Goal: Task Accomplishment & Management: Manage account settings

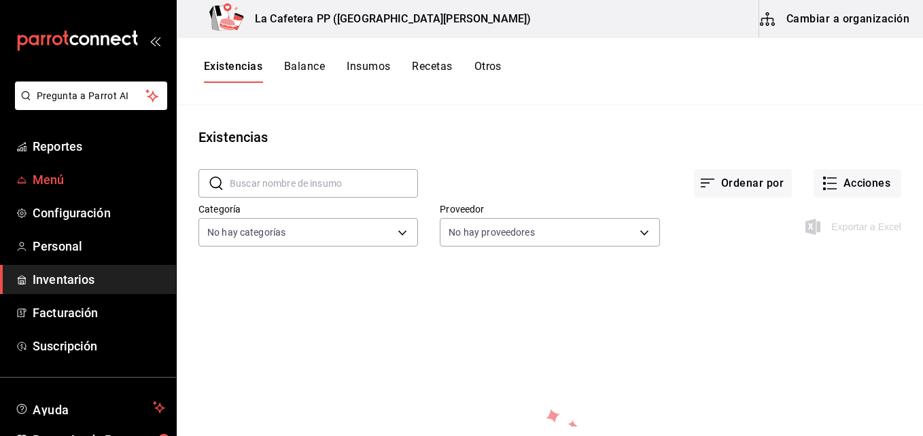
click at [84, 189] on link "Menú" at bounding box center [88, 179] width 176 height 29
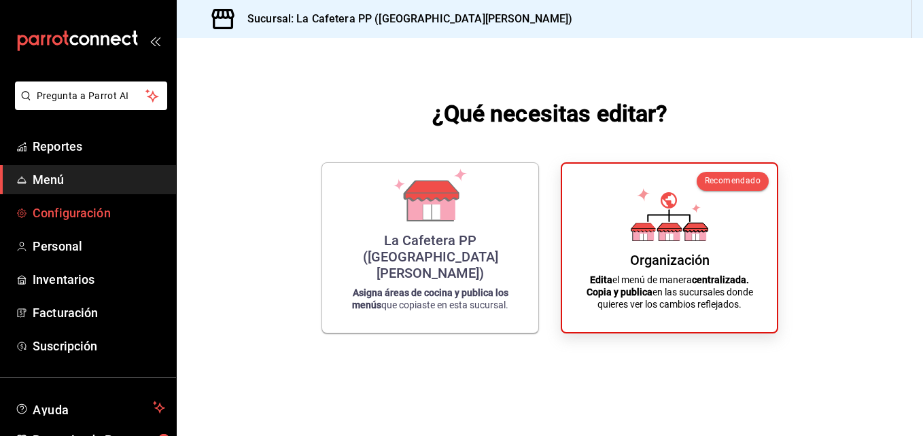
click at [73, 213] on span "Configuración" at bounding box center [99, 213] width 133 height 18
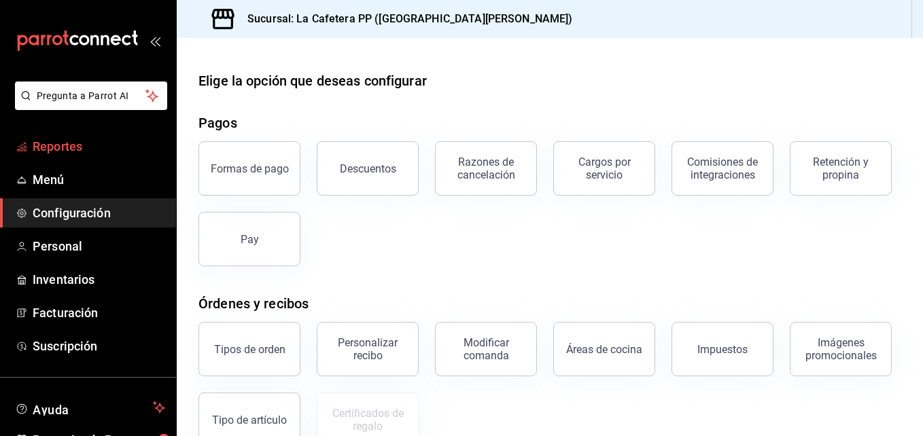
click at [109, 158] on link "Reportes" at bounding box center [88, 146] width 176 height 29
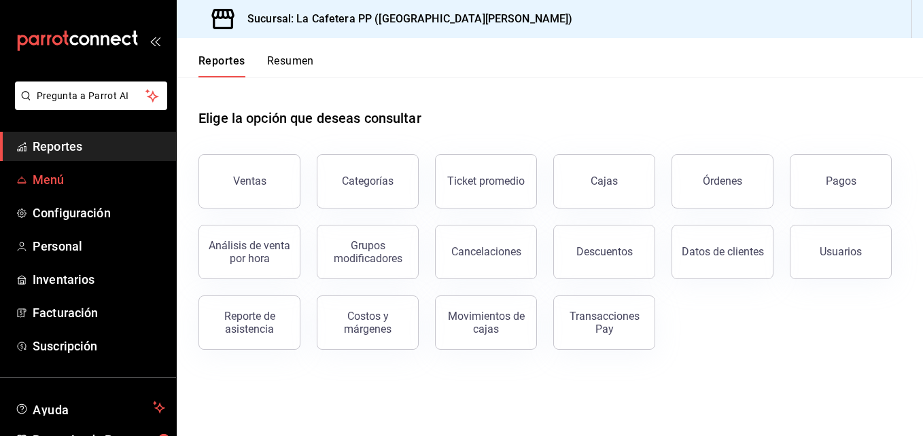
click at [124, 175] on span "Menú" at bounding box center [99, 180] width 133 height 18
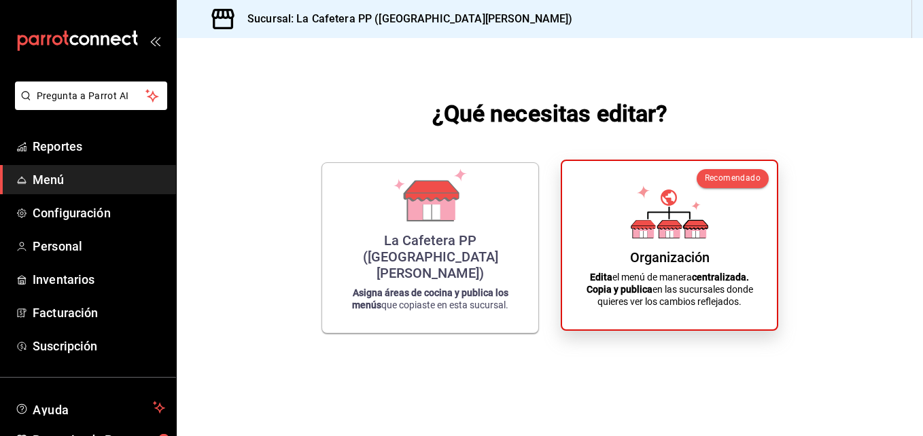
click at [697, 206] on icon at bounding box center [696, 206] width 10 height 10
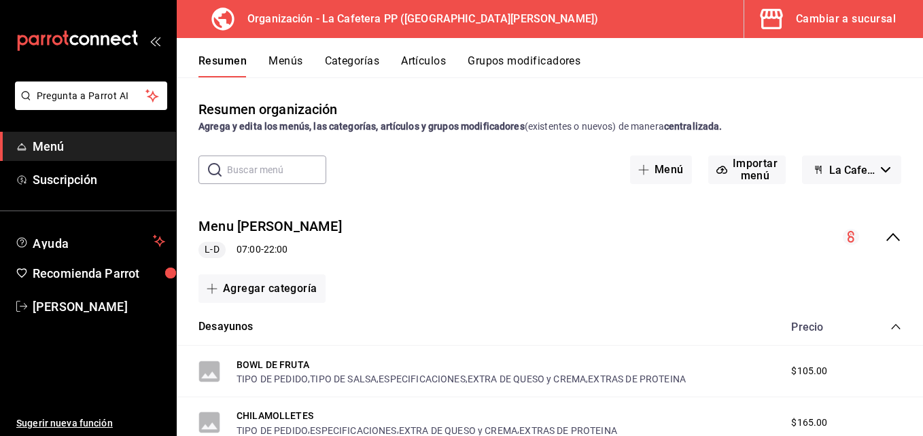
click at [87, 145] on span "Menú" at bounding box center [99, 146] width 133 height 18
click at [164, 276] on div "button" at bounding box center [170, 273] width 13 height 13
click at [155, 38] on icon "open_drawer_menu" at bounding box center [153, 42] width 6 height 10
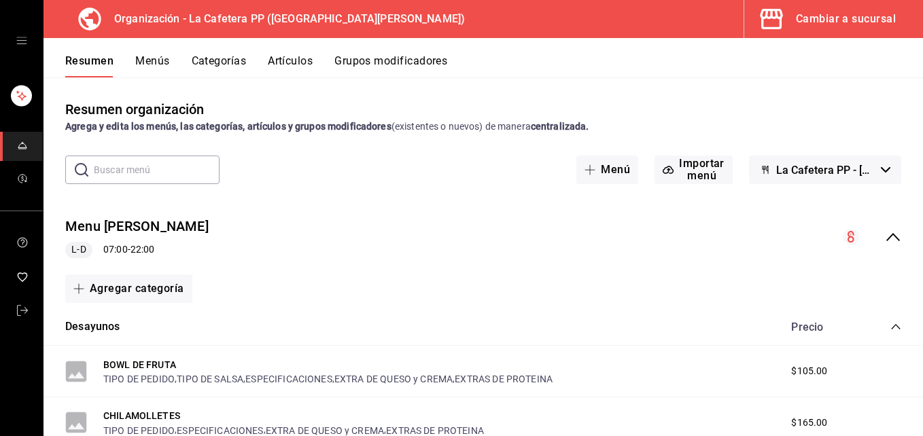
click at [17, 29] on div "mailbox folders" at bounding box center [21, 41] width 43 height 82
click at [17, 34] on div "mailbox folders" at bounding box center [21, 41] width 43 height 82
click at [20, 44] on icon "open drawer" at bounding box center [21, 40] width 11 height 11
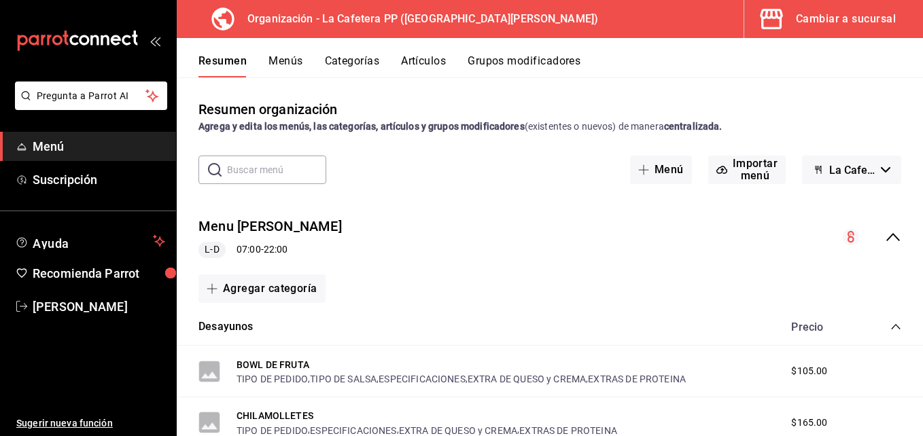
click at [218, 67] on button "Resumen" at bounding box center [222, 65] width 48 height 23
click at [283, 69] on button "Menús" at bounding box center [285, 65] width 34 height 23
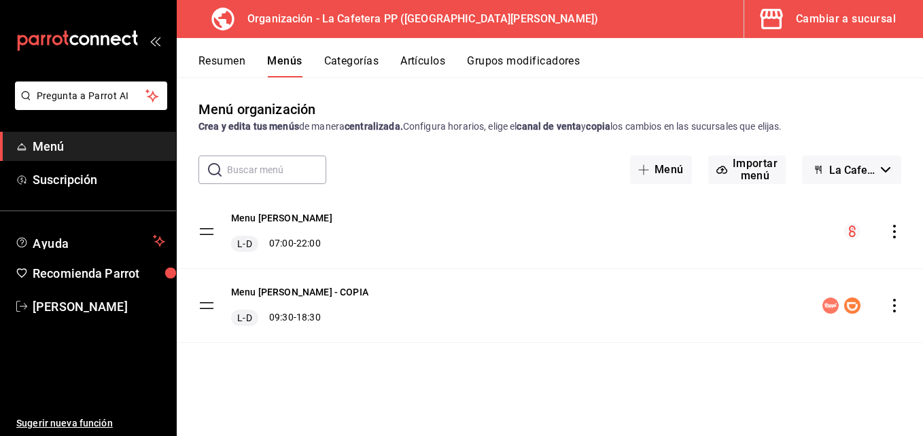
click at [238, 60] on button "Resumen" at bounding box center [221, 65] width 47 height 23
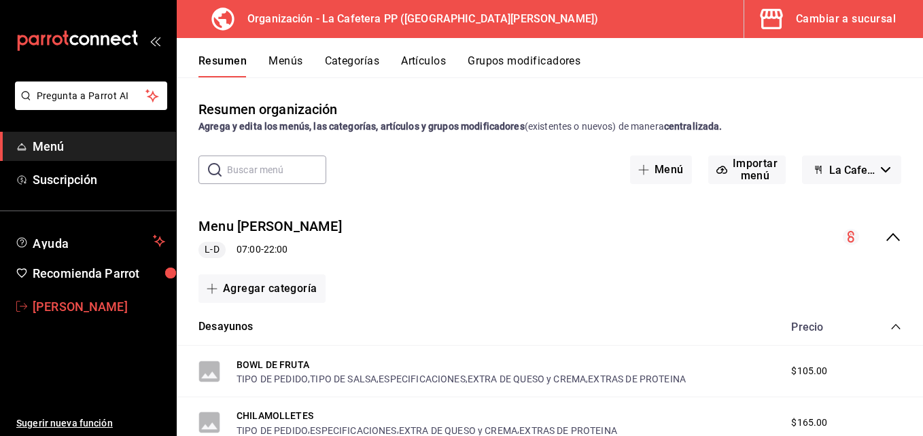
click at [142, 303] on span "[PERSON_NAME]" at bounding box center [99, 307] width 133 height 18
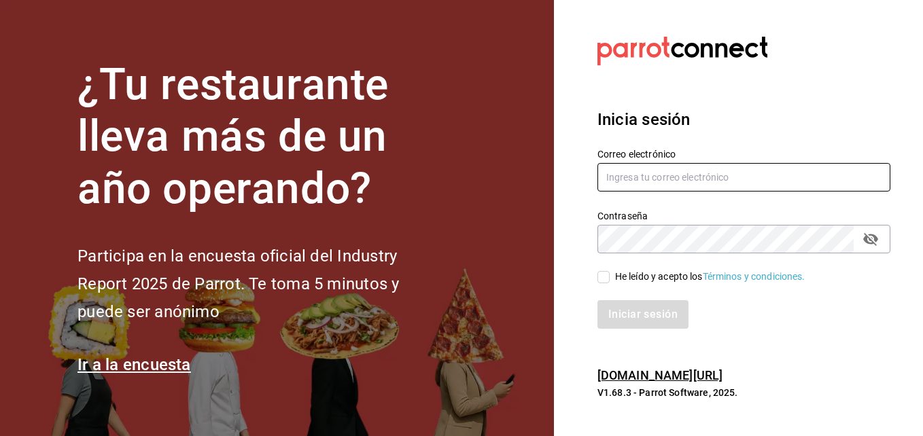
type input "[EMAIL_ADDRESS][DOMAIN_NAME]"
click at [599, 277] on input "He leído y acepto los Términos y condiciones." at bounding box center [603, 277] width 12 height 12
checkbox input "true"
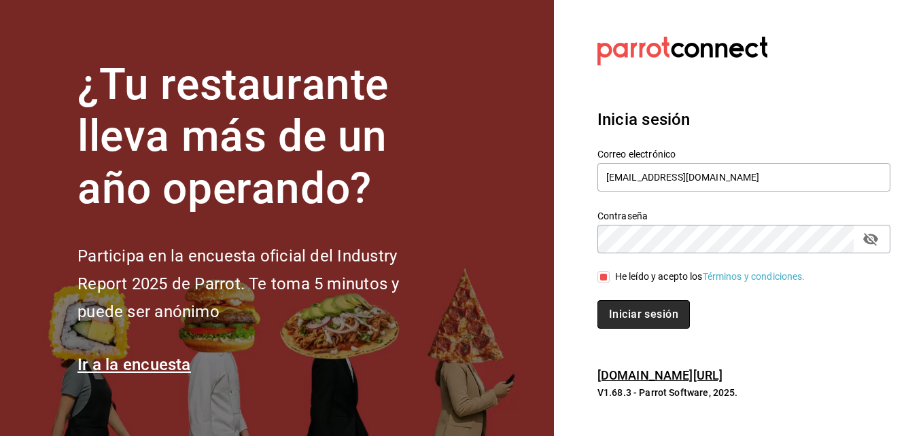
click at [621, 315] on button "Iniciar sesión" at bounding box center [643, 314] width 92 height 29
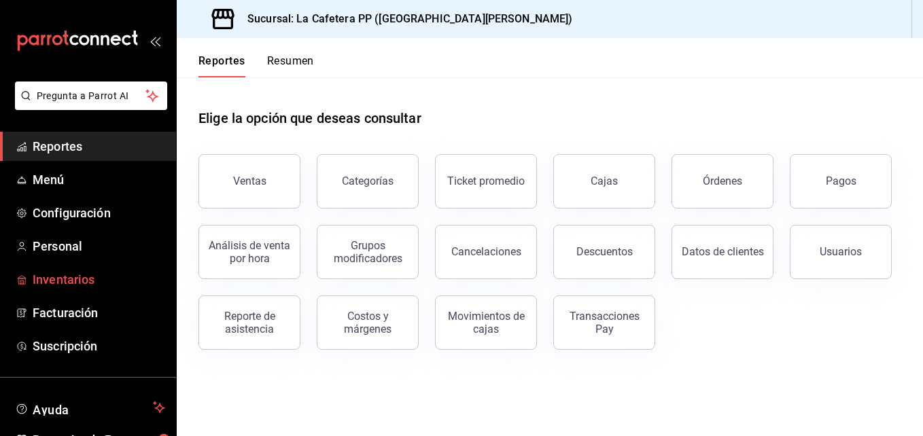
click at [56, 277] on span "Inventarios" at bounding box center [99, 279] width 133 height 18
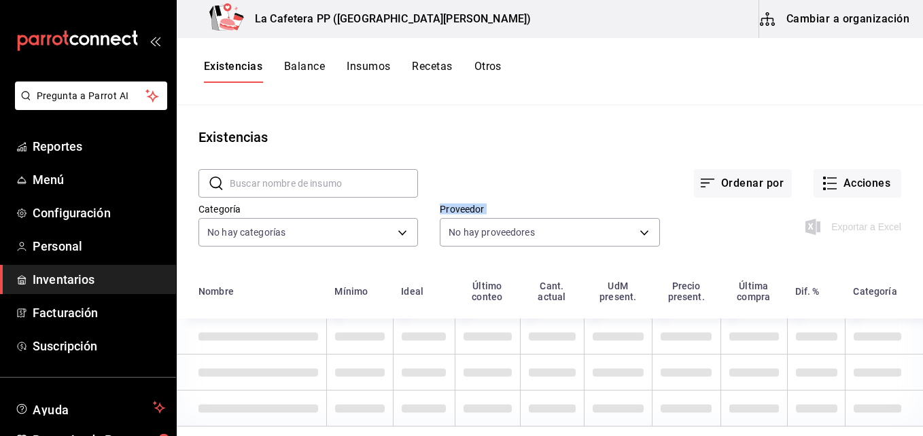
drag, startPoint x: 497, startPoint y: 272, endPoint x: 372, endPoint y: 267, distance: 125.1
click at [372, 267] on div "​ ​ Ordenar por Acciones Categoría No hay categorías Proveedor No hay proveedor…" at bounding box center [550, 209] width 746 height 125
drag, startPoint x: 372, startPoint y: 267, endPoint x: 338, endPoint y: 266, distance: 34.7
click at [338, 266] on div "​ ​ Ordenar por Acciones Categoría No hay categorías Proveedor No hay proveedor…" at bounding box center [550, 209] width 746 height 125
click at [377, 234] on body "Pregunta a Parrot AI Reportes Menú Configuración Personal Inventarios Facturaci…" at bounding box center [461, 213] width 923 height 427
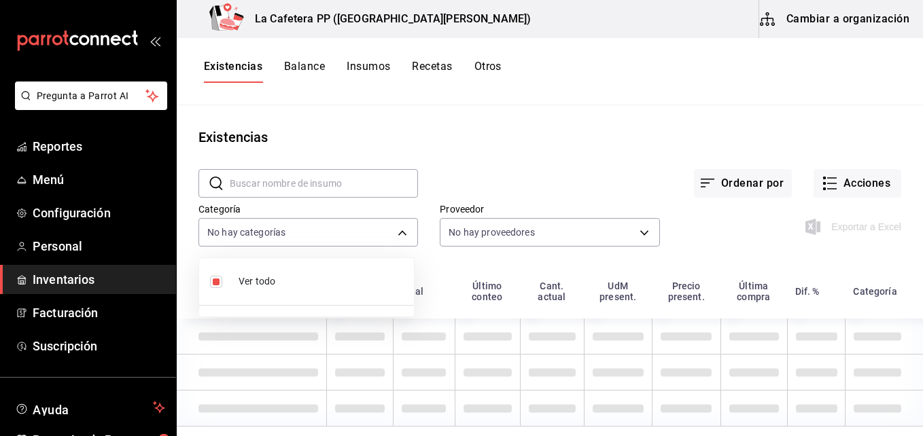
click at [351, 285] on span "Ver todo" at bounding box center [321, 282] width 164 height 14
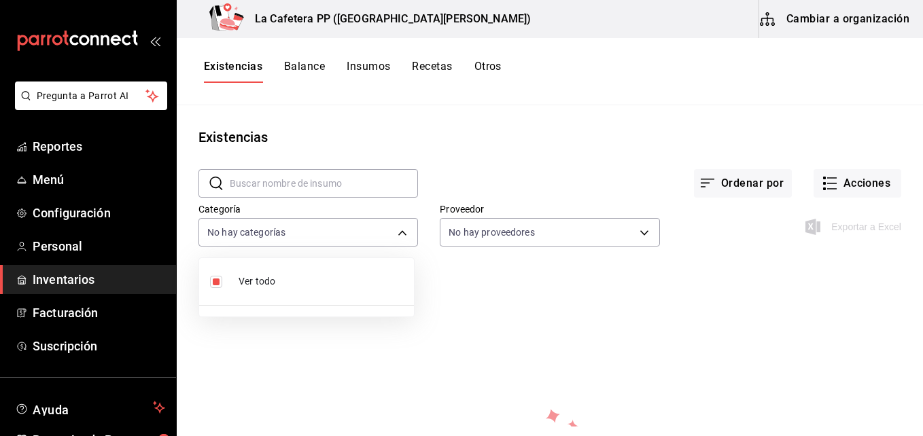
click at [352, 293] on li "Ver todo" at bounding box center [306, 282] width 215 height 36
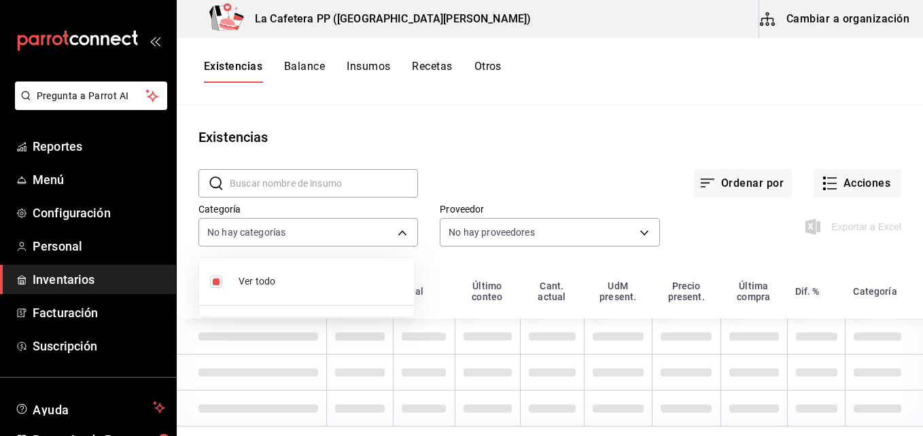
click at [396, 233] on div at bounding box center [461, 218] width 923 height 436
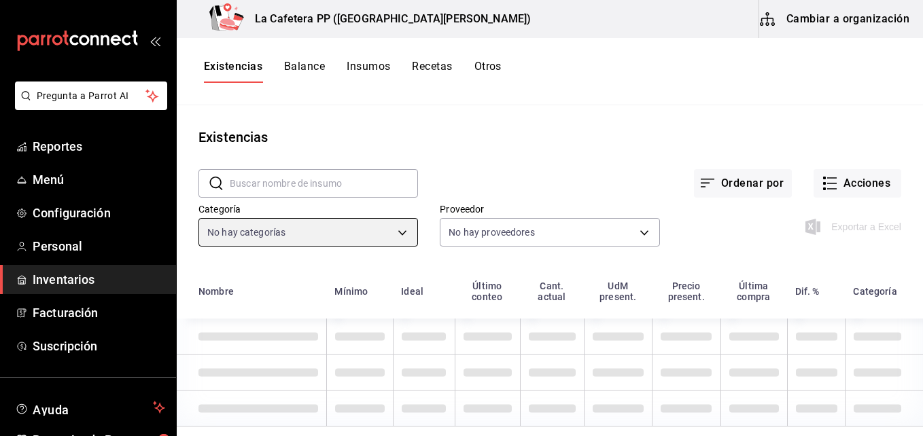
scroll to position [7, 0]
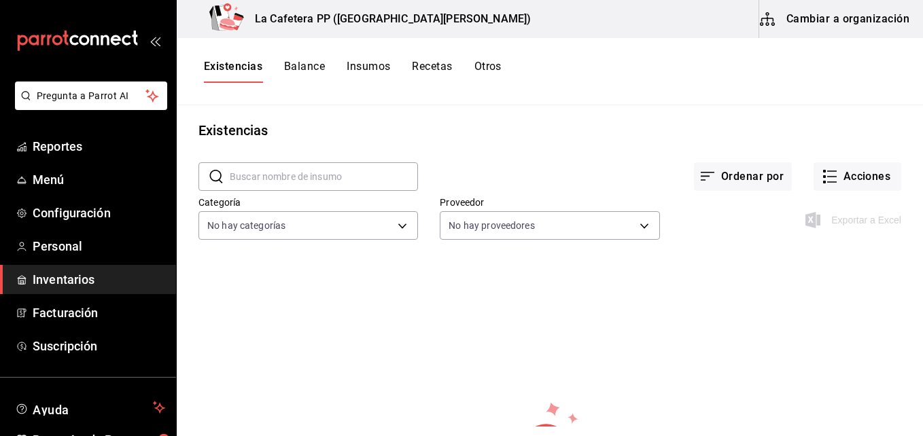
click at [850, 29] on button "Cambiar a organización" at bounding box center [835, 19] width 153 height 38
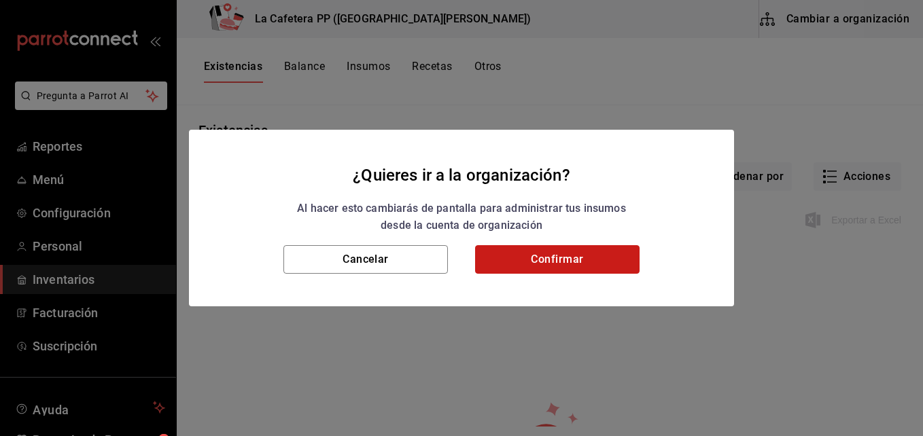
click at [548, 262] on button "Confirmar" at bounding box center [557, 259] width 164 height 29
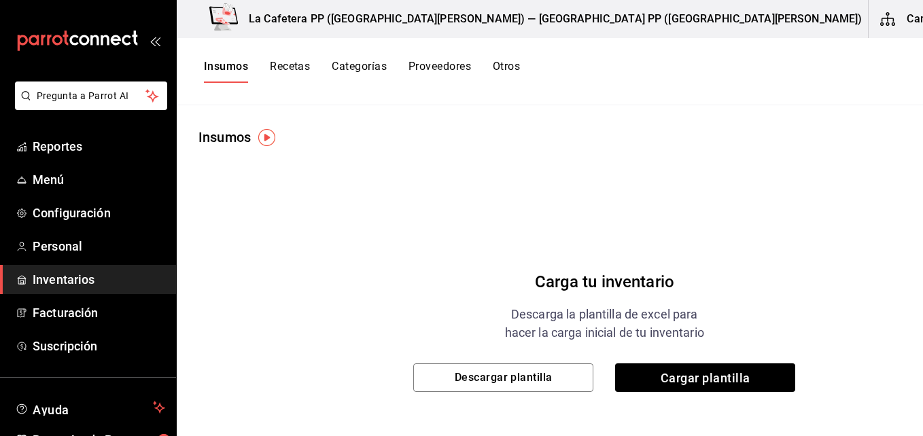
click at [285, 70] on button "Recetas" at bounding box center [290, 71] width 40 height 23
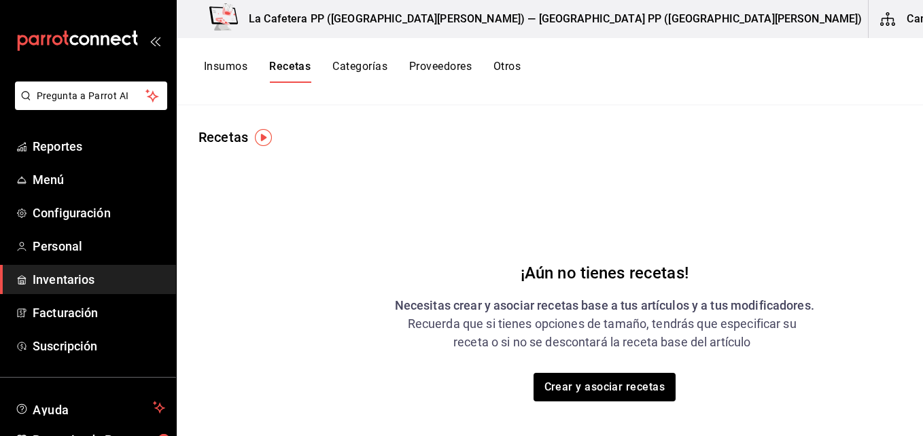
click at [368, 76] on button "Categorías" at bounding box center [359, 71] width 55 height 23
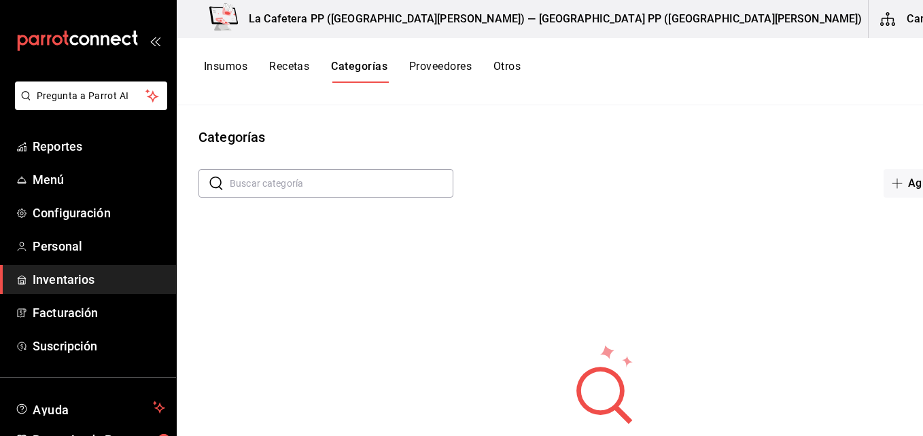
click at [230, 64] on button "Insumos" at bounding box center [225, 71] width 43 height 23
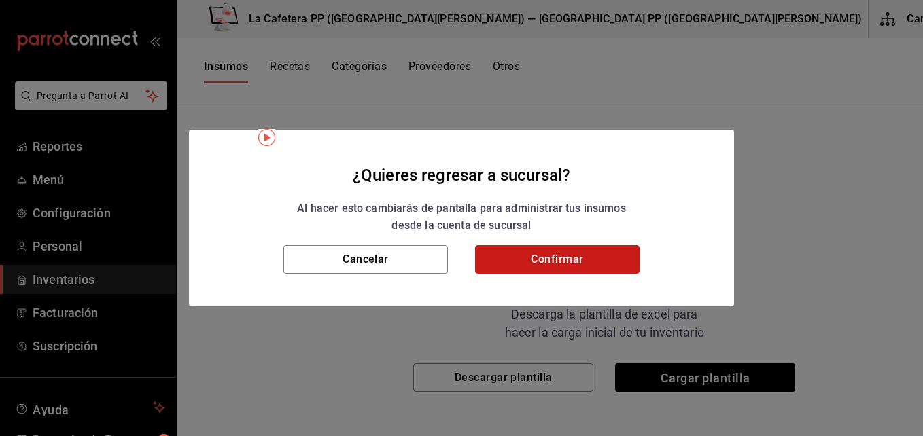
click at [555, 250] on button "Confirmar" at bounding box center [557, 259] width 164 height 29
